Goal: Navigation & Orientation: Find specific page/section

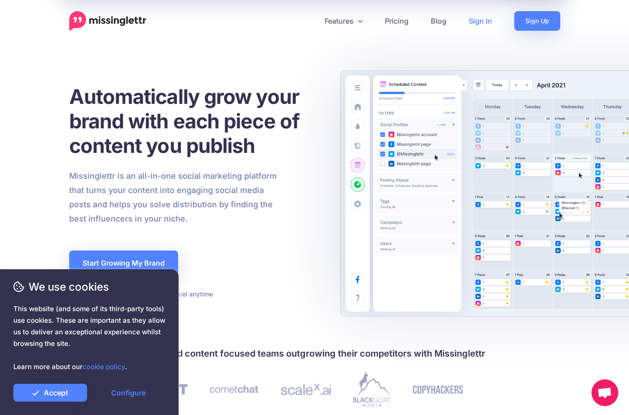
click at [481, 23] on link "Sign In" at bounding box center [480, 21] width 46 height 20
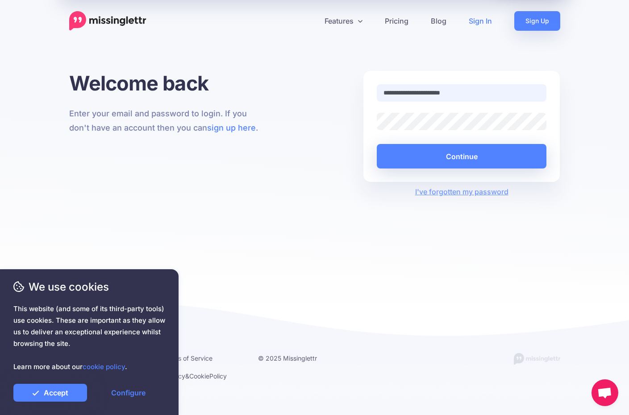
type input "**********"
click at [461, 156] on button "Continue" at bounding box center [462, 156] width 170 height 25
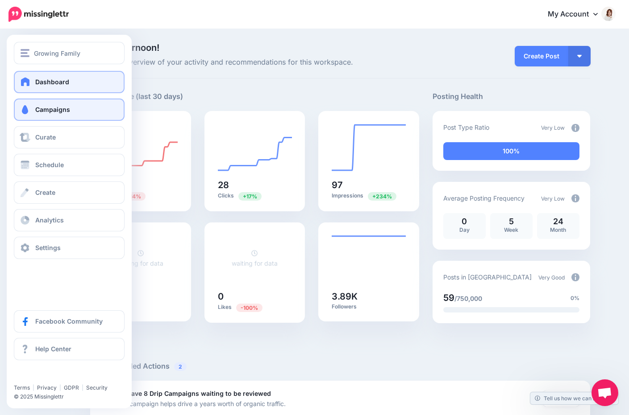
click at [40, 108] on span "Campaigns" at bounding box center [52, 110] width 35 height 8
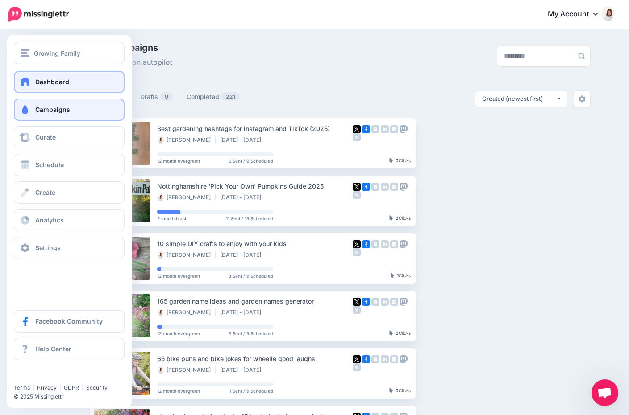
click at [17, 76] on link "Dashboard" at bounding box center [69, 82] width 111 height 22
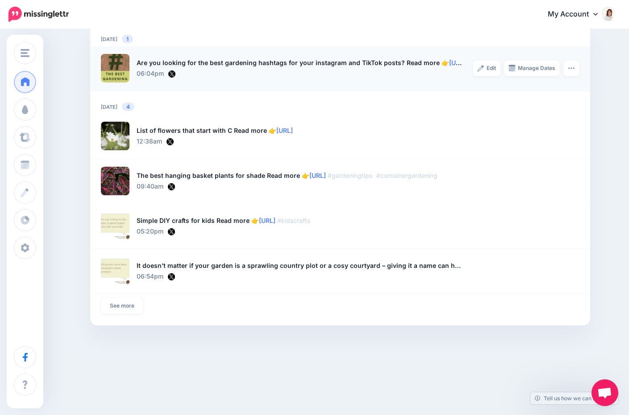
scroll to position [666, 0]
